Goal: Transaction & Acquisition: Purchase product/service

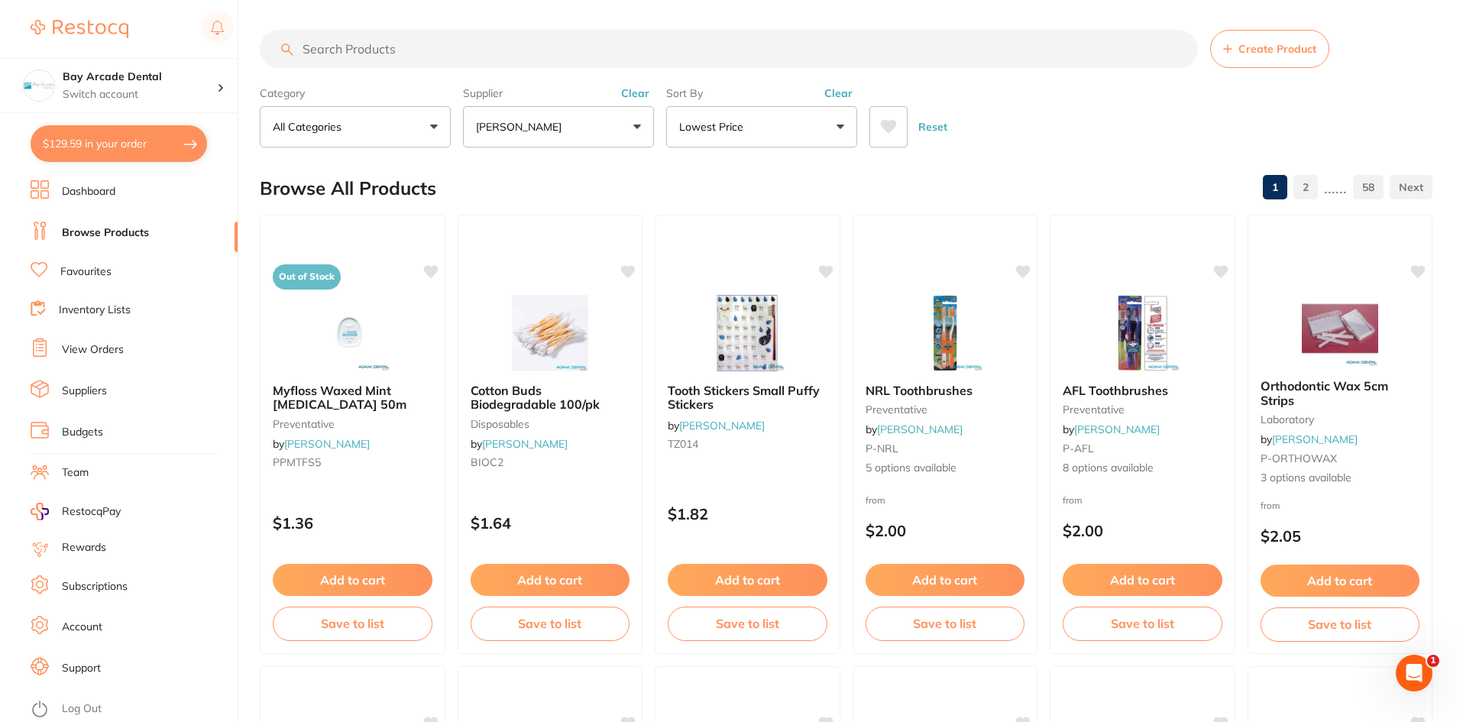
scroll to position [306, 0]
click at [112, 144] on button "$129.59 in your order" at bounding box center [119, 143] width 176 height 37
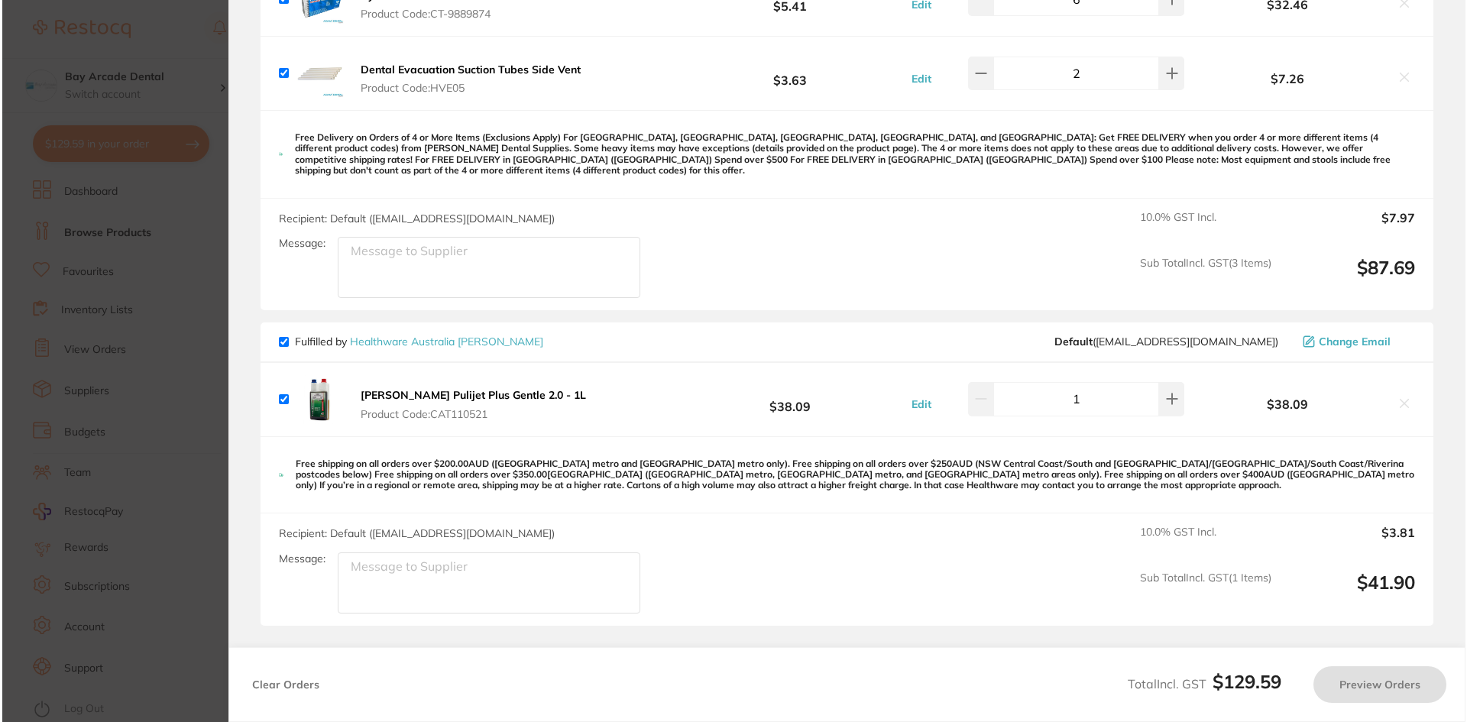
scroll to position [0, 0]
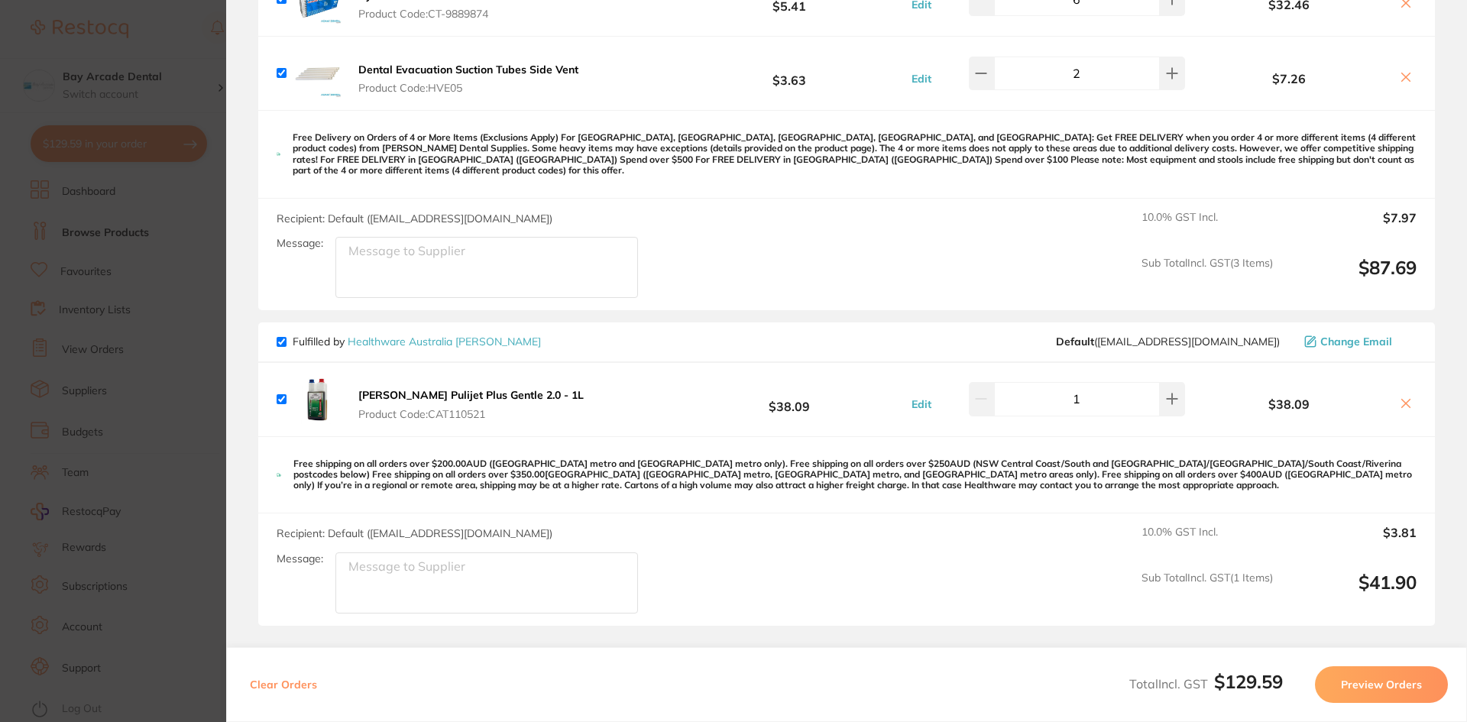
click at [278, 394] on input "checkbox" at bounding box center [282, 399] width 10 height 10
checkbox input "false"
click at [1400, 397] on icon at bounding box center [1406, 403] width 12 height 12
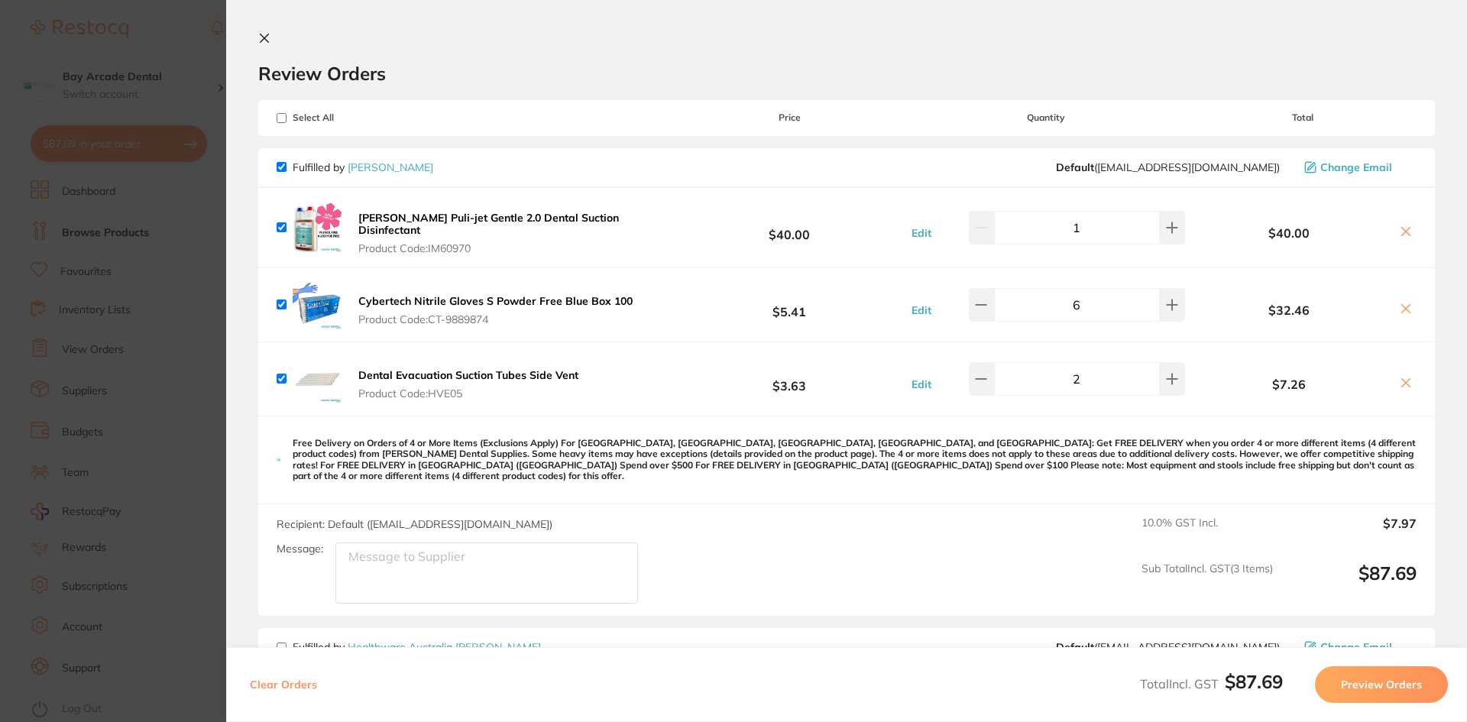
click at [261, 34] on icon at bounding box center [265, 38] width 8 height 8
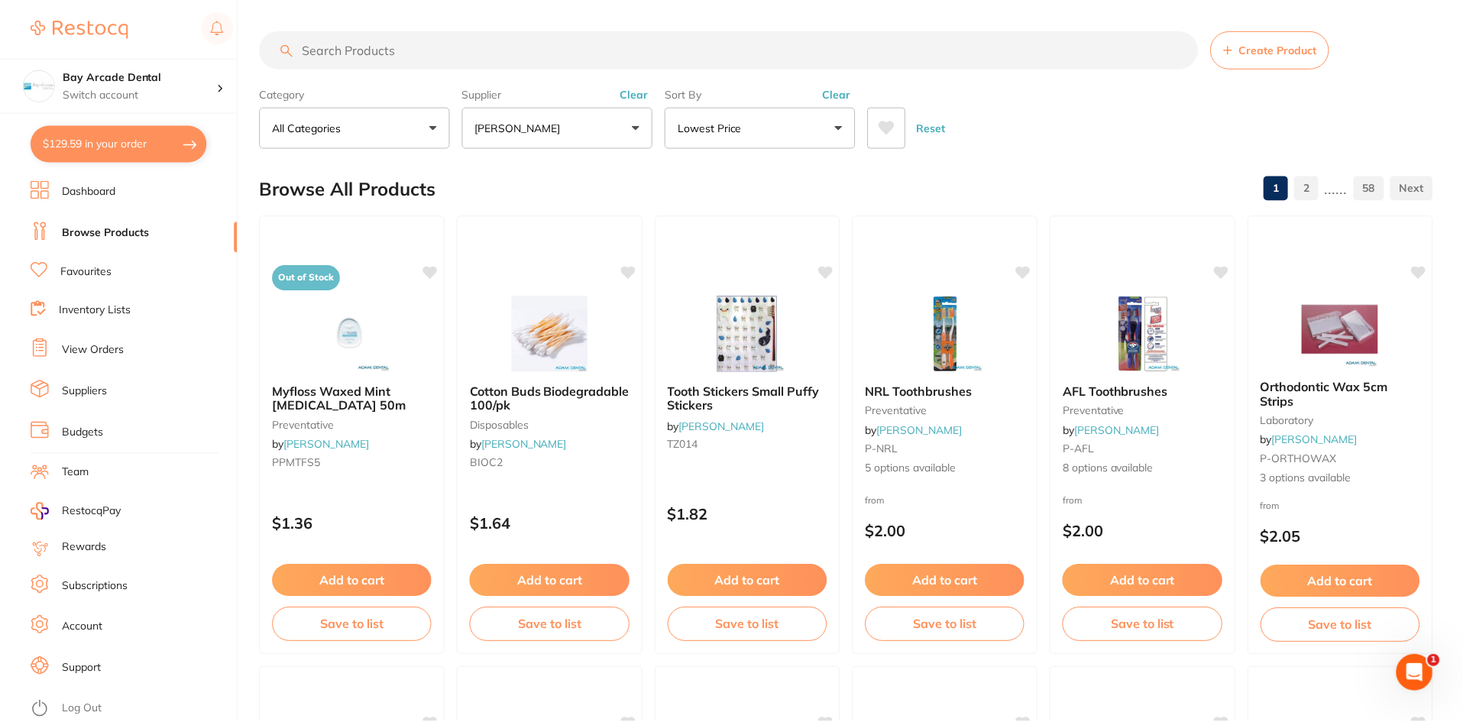
scroll to position [1, 0]
click at [163, 156] on button "$129.59 in your order" at bounding box center [119, 143] width 176 height 37
checkbox input "true"
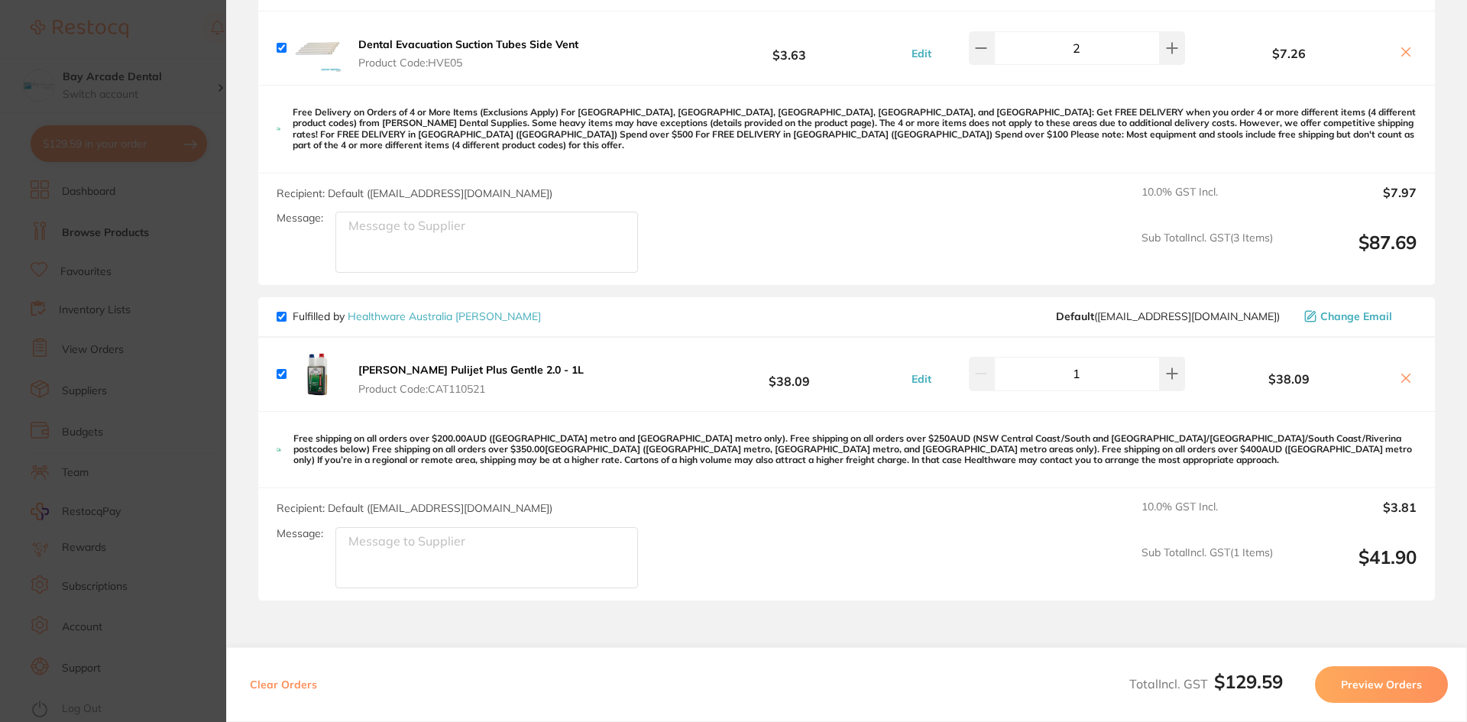
scroll to position [0, 0]
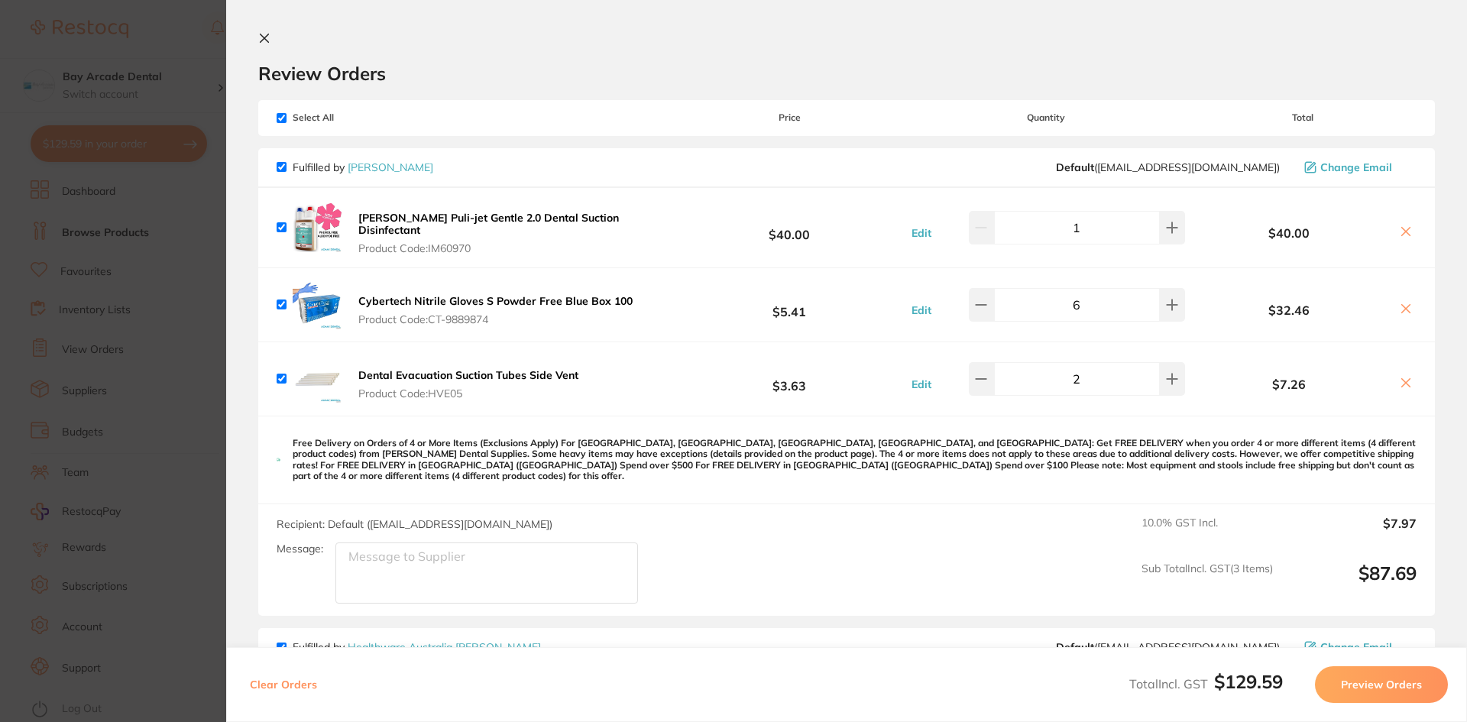
click at [268, 36] on icon at bounding box center [264, 38] width 12 height 12
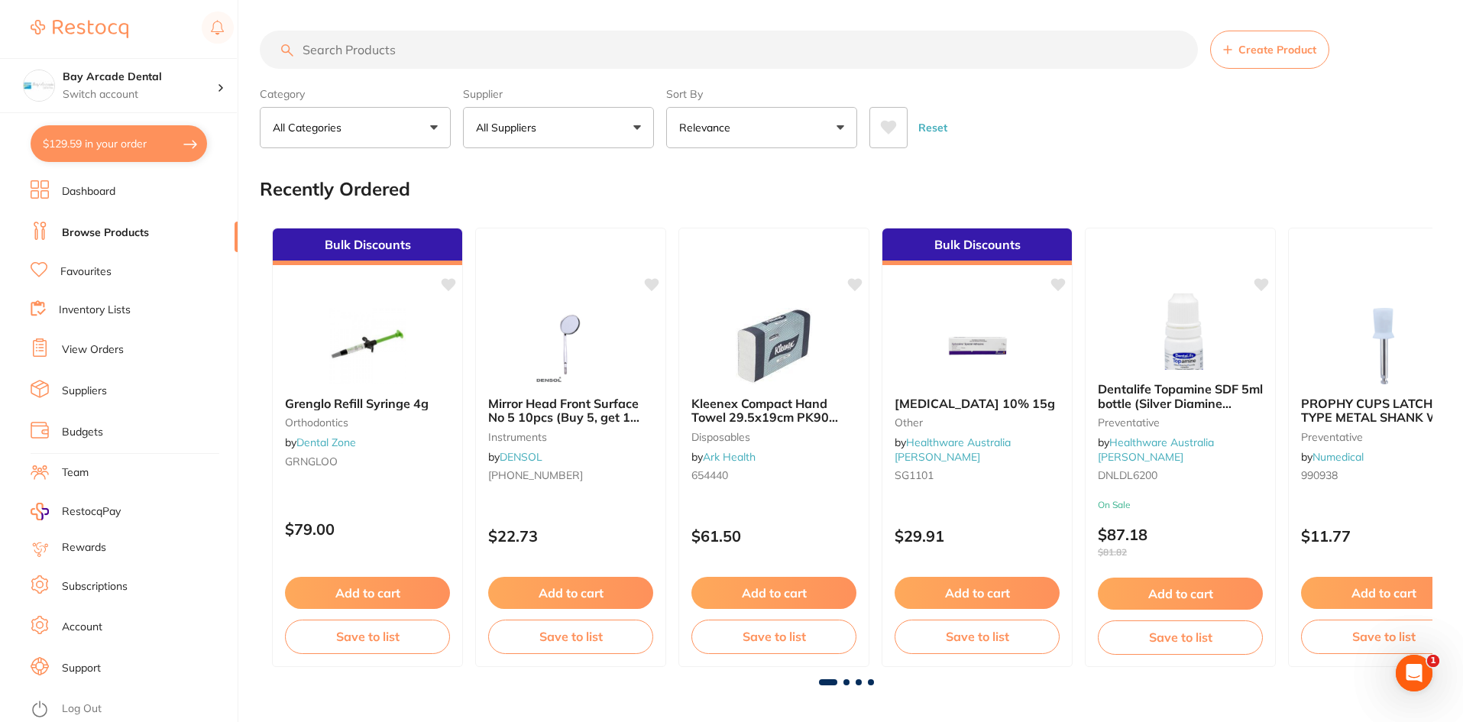
click at [137, 147] on button "$129.59 in your order" at bounding box center [119, 143] width 176 height 37
checkbox input "true"
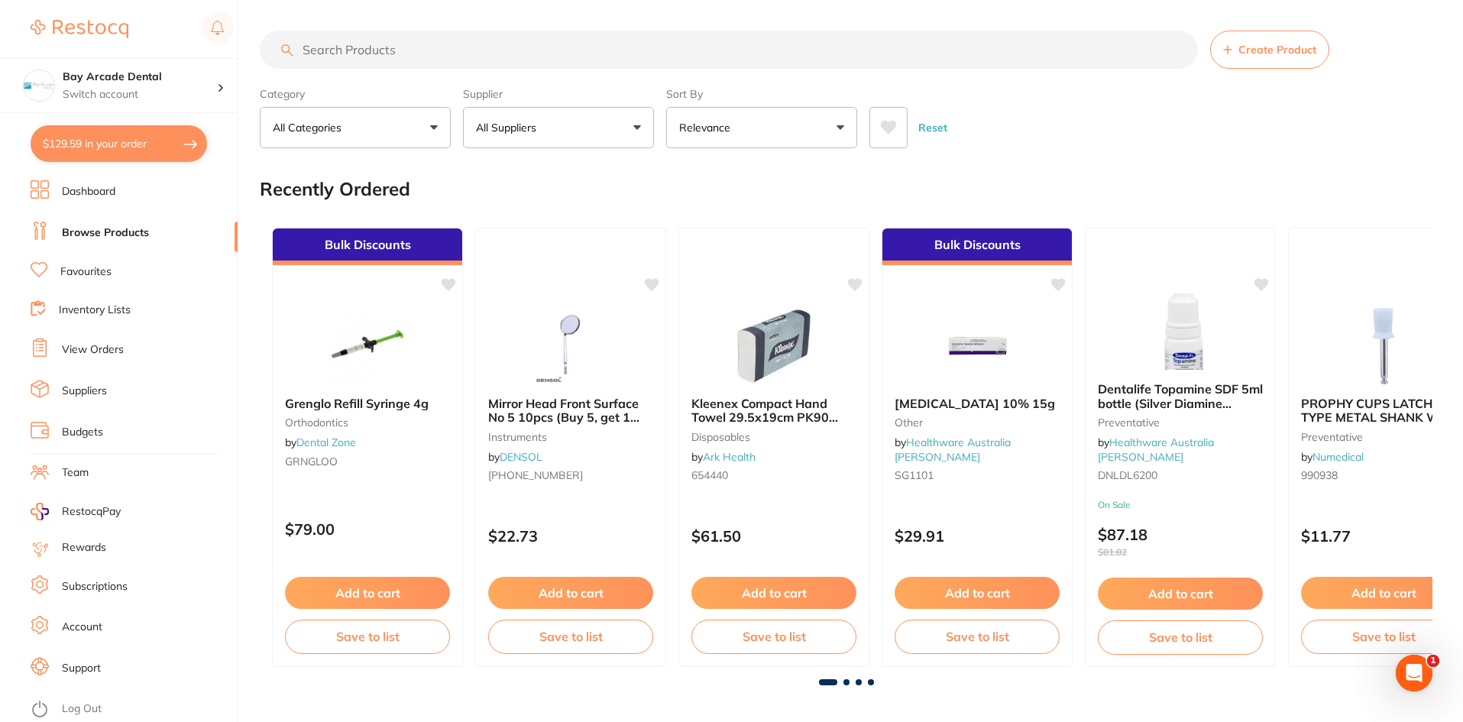
checkbox input "true"
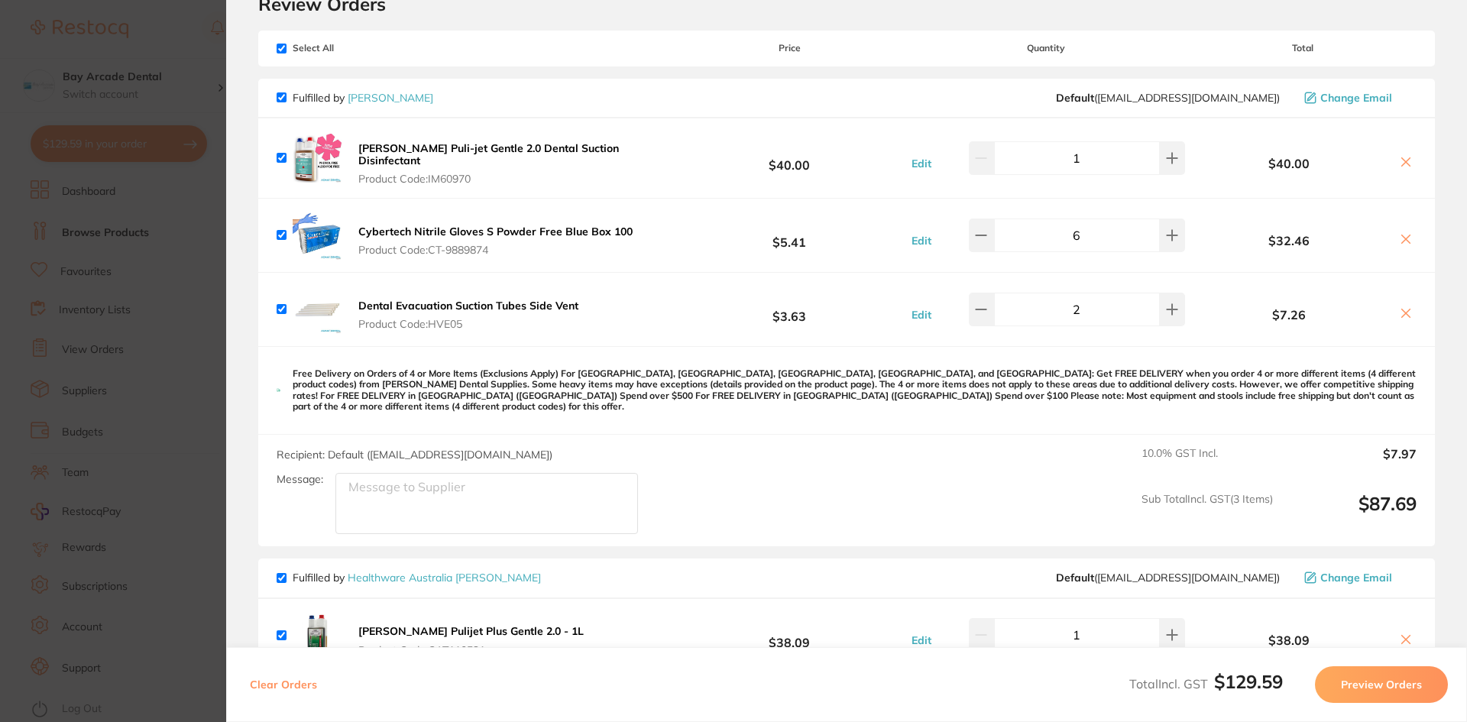
scroll to position [382, 0]
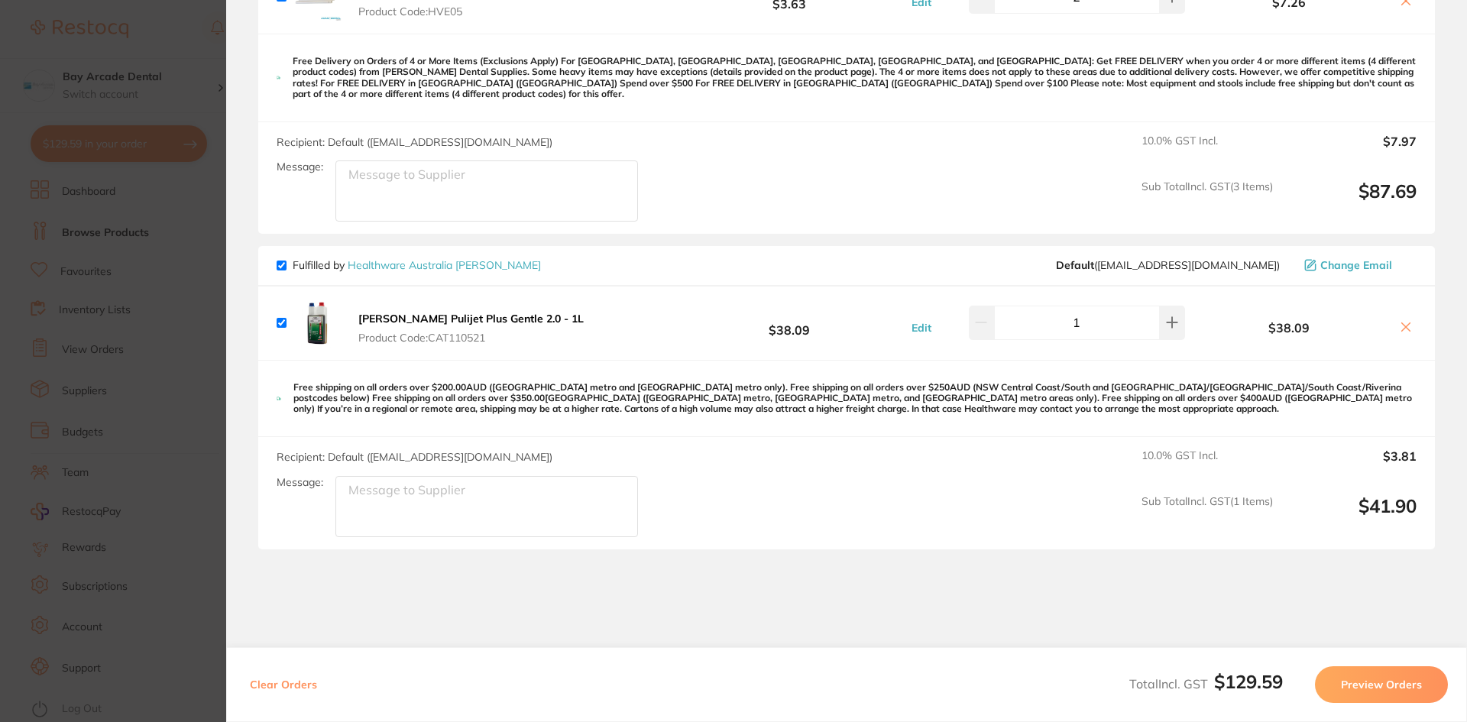
click at [1403, 323] on icon at bounding box center [1406, 327] width 8 height 8
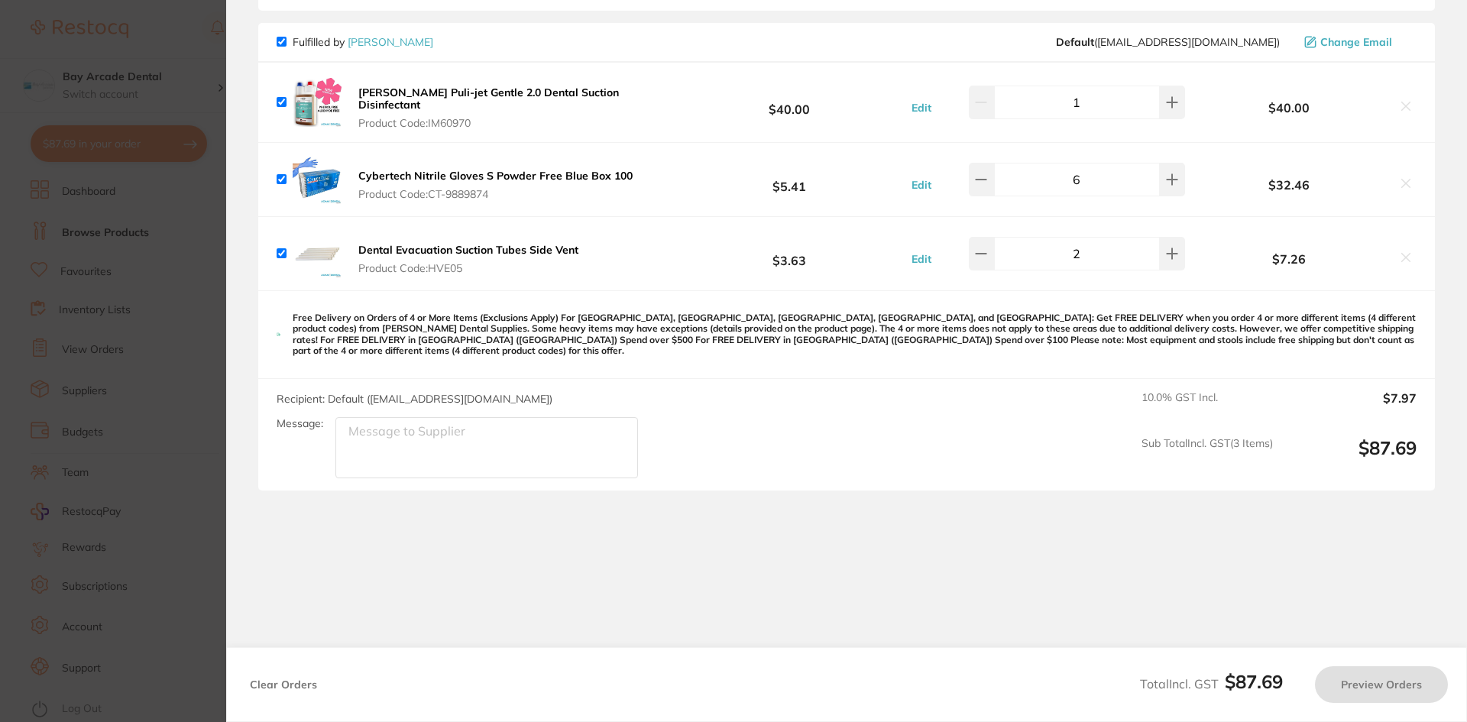
checkbox input "true"
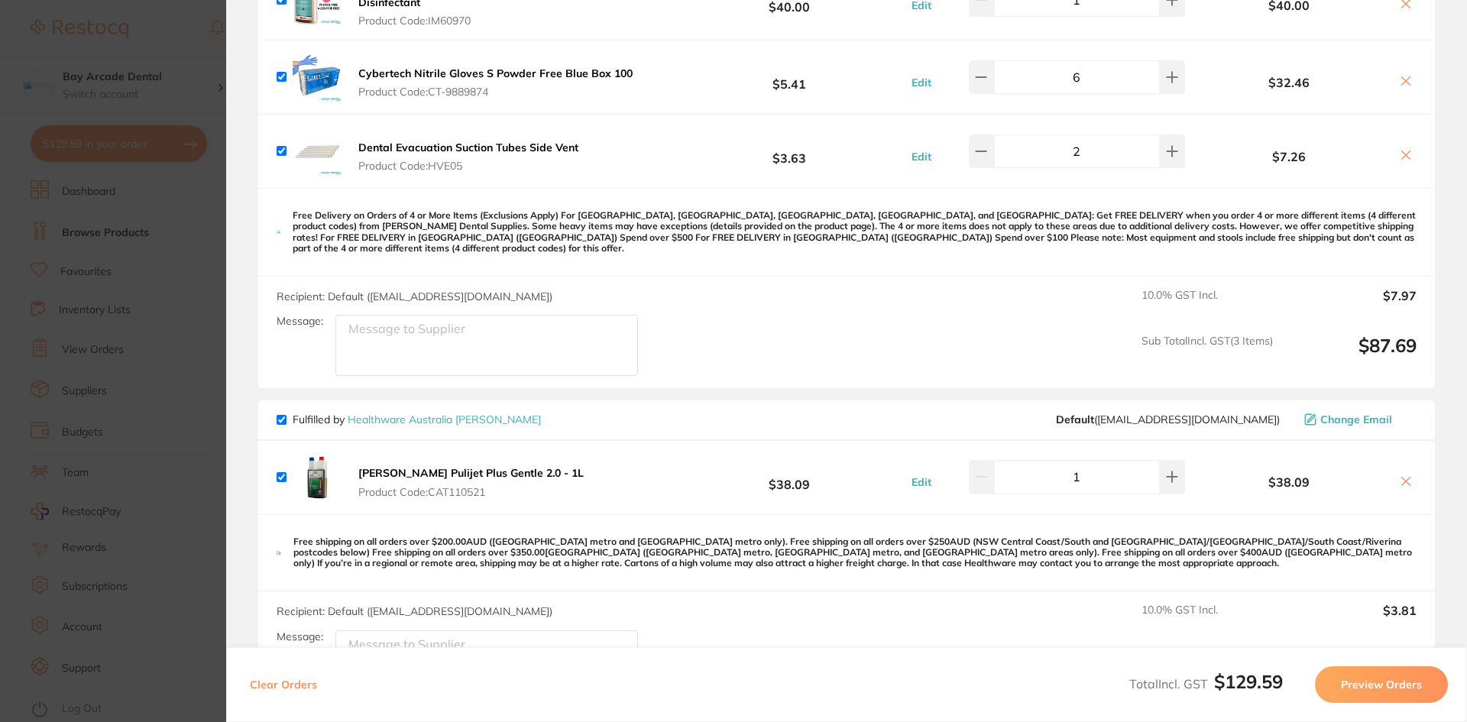
scroll to position [229, 0]
click at [1358, 687] on button "Preview Orders" at bounding box center [1381, 684] width 133 height 37
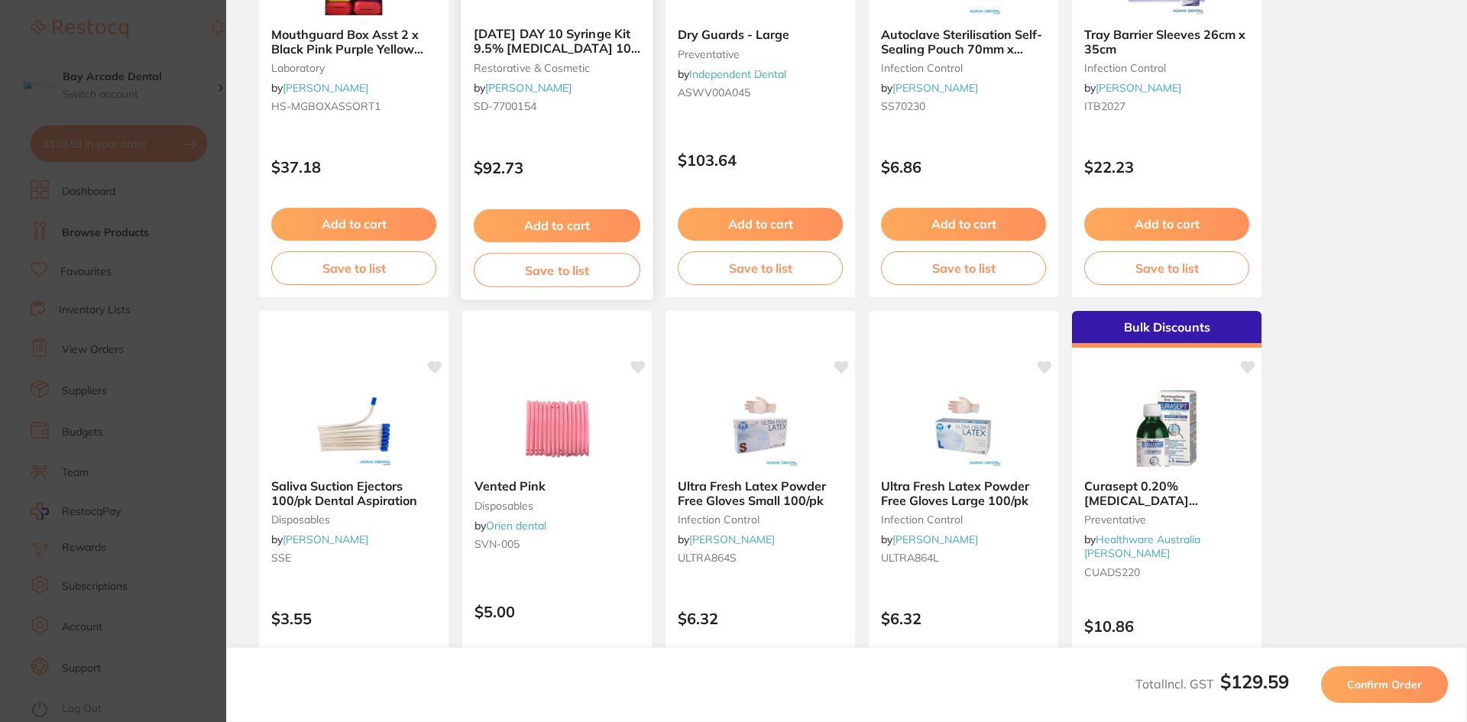
scroll to position [306, 0]
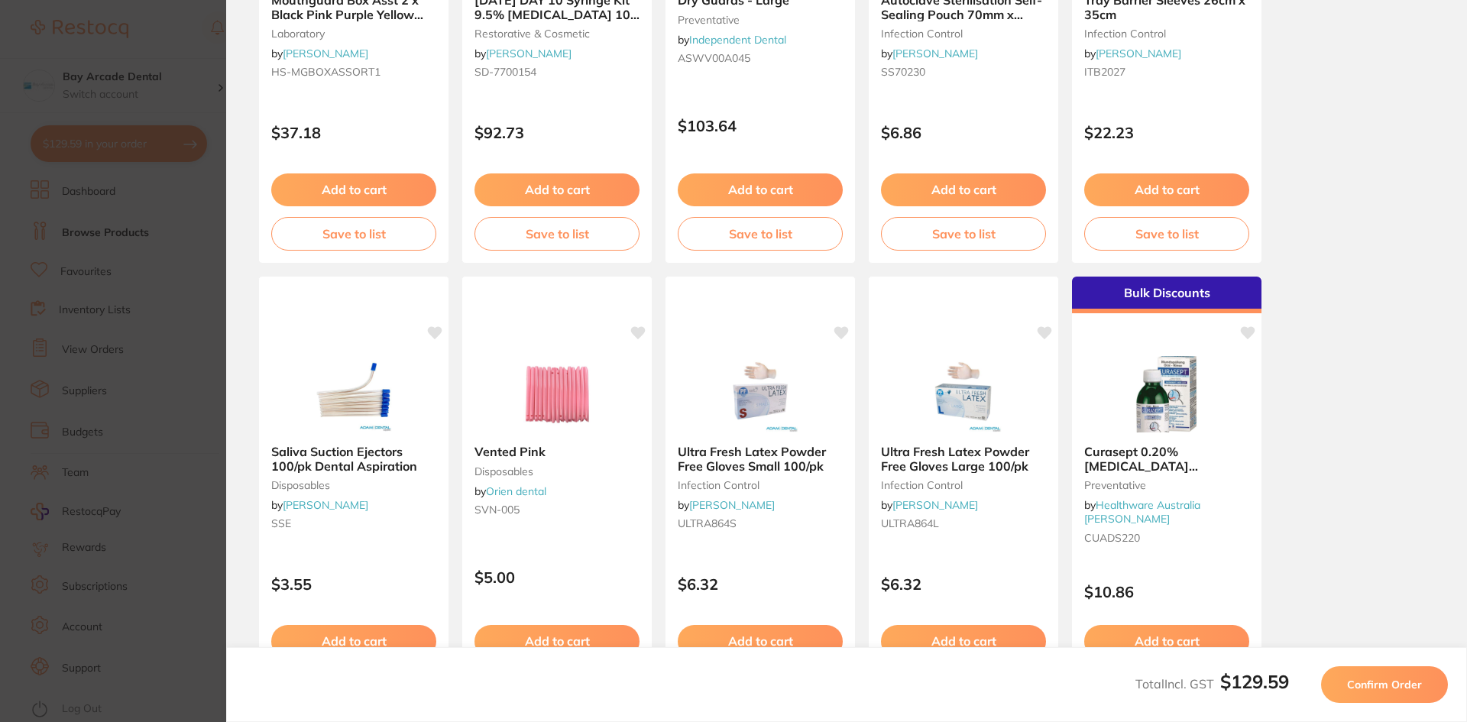
click at [202, 18] on section "Update RRP Set your pre negotiated price for this item. Item Agreed RRP (excl. …" at bounding box center [733, 361] width 1467 height 722
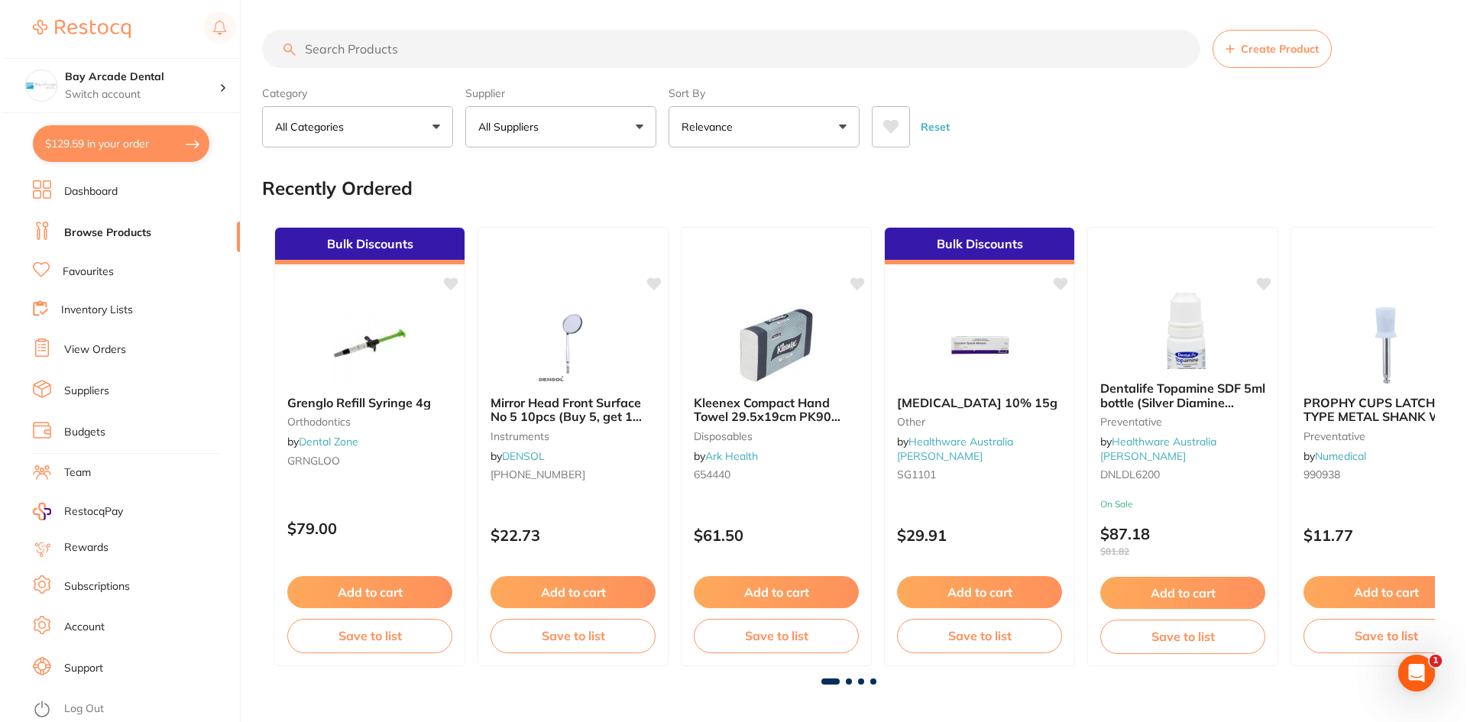
scroll to position [0, 0]
click at [89, 135] on button "$129.59 in your order" at bounding box center [119, 143] width 176 height 37
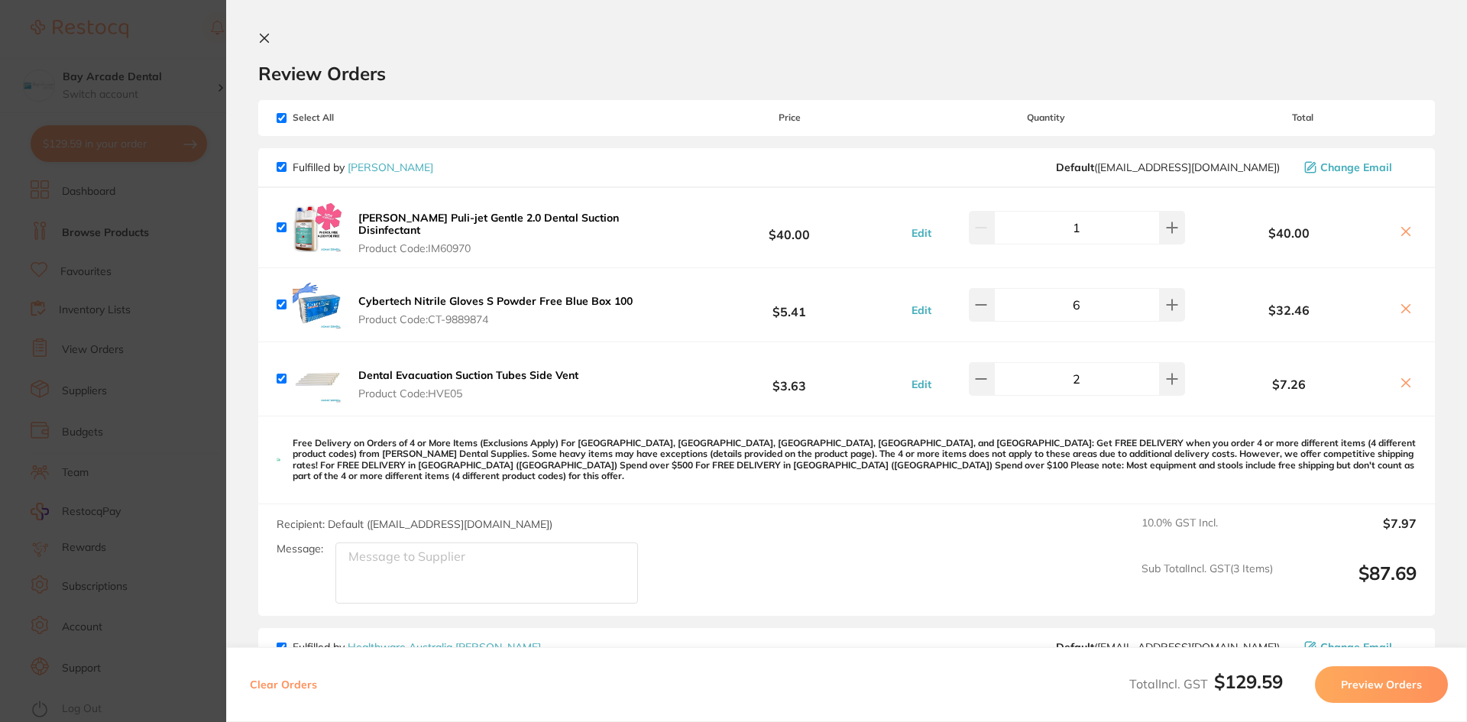
click at [270, 34] on icon at bounding box center [264, 38] width 12 height 12
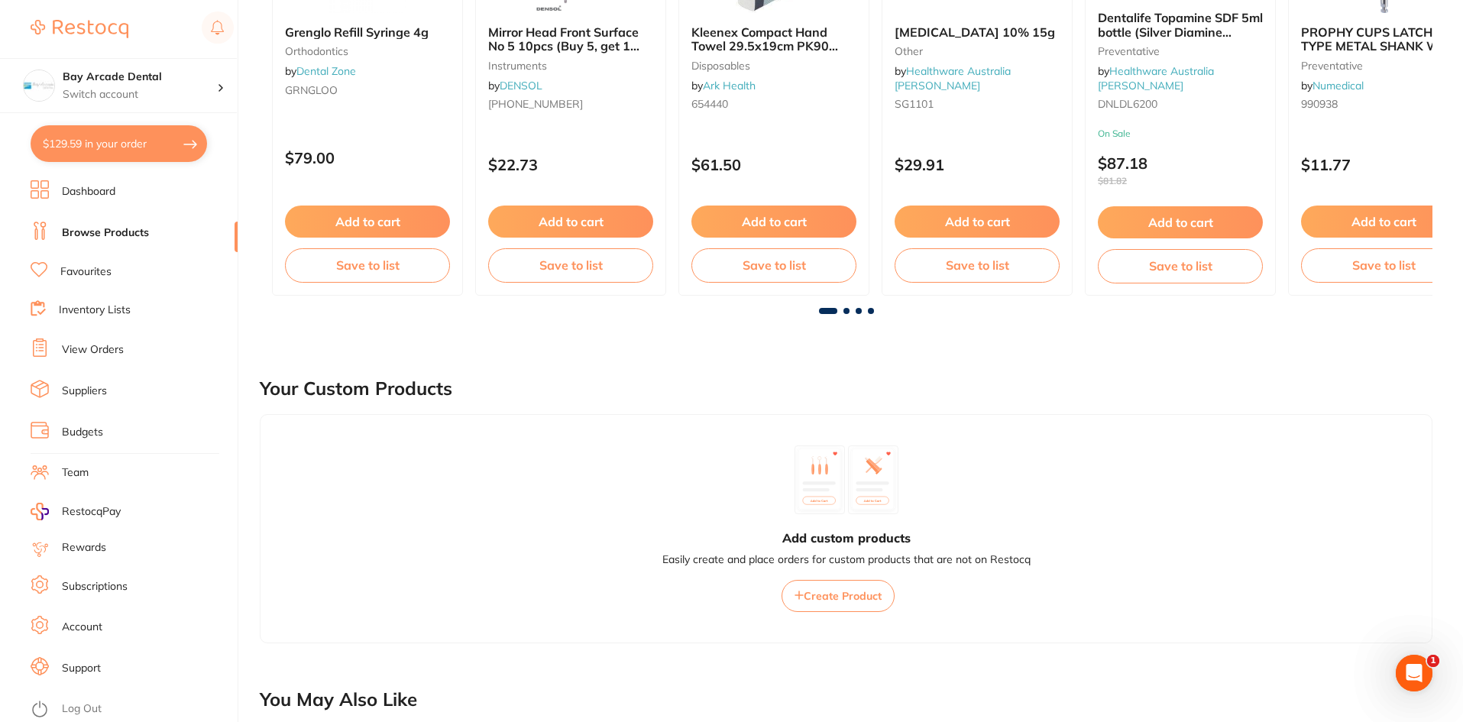
scroll to position [383, 0]
